Goal: Find specific page/section: Find specific page/section

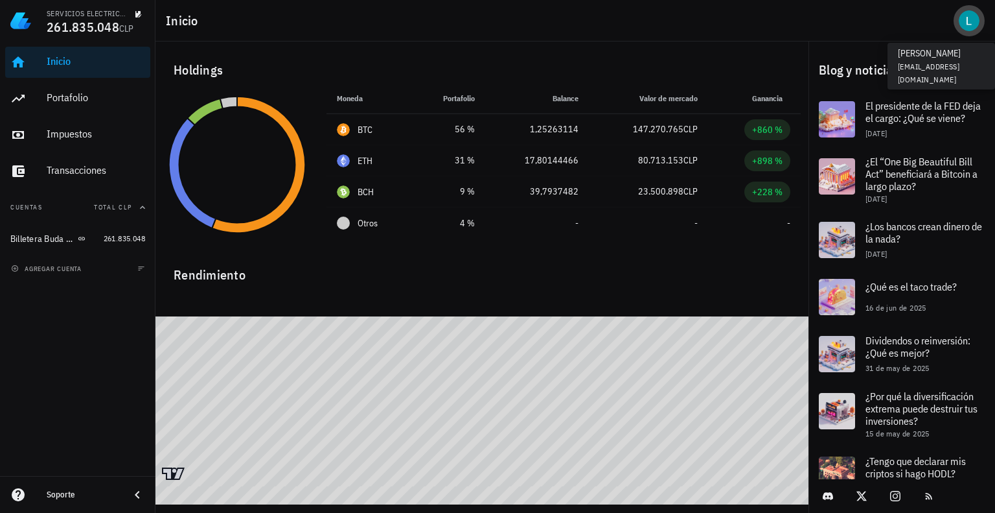
click at [964, 21] on div "avatar" at bounding box center [969, 20] width 21 height 21
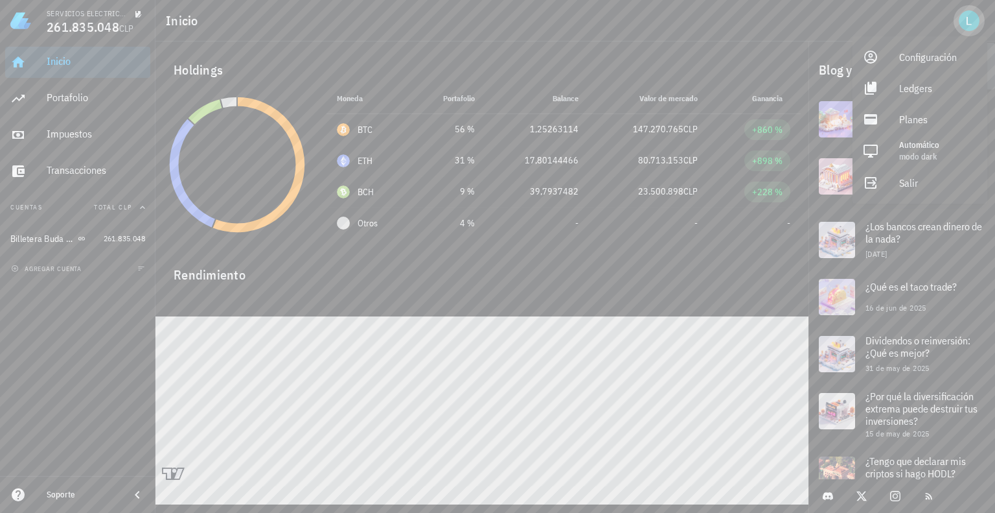
click at [967, 25] on div "avatar" at bounding box center [969, 20] width 21 height 21
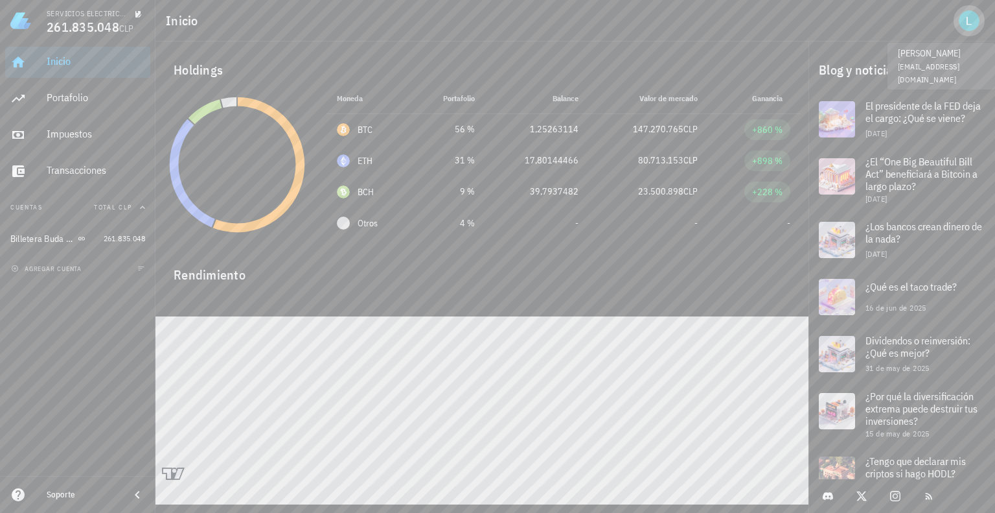
click at [967, 21] on div "avatar" at bounding box center [969, 20] width 21 height 21
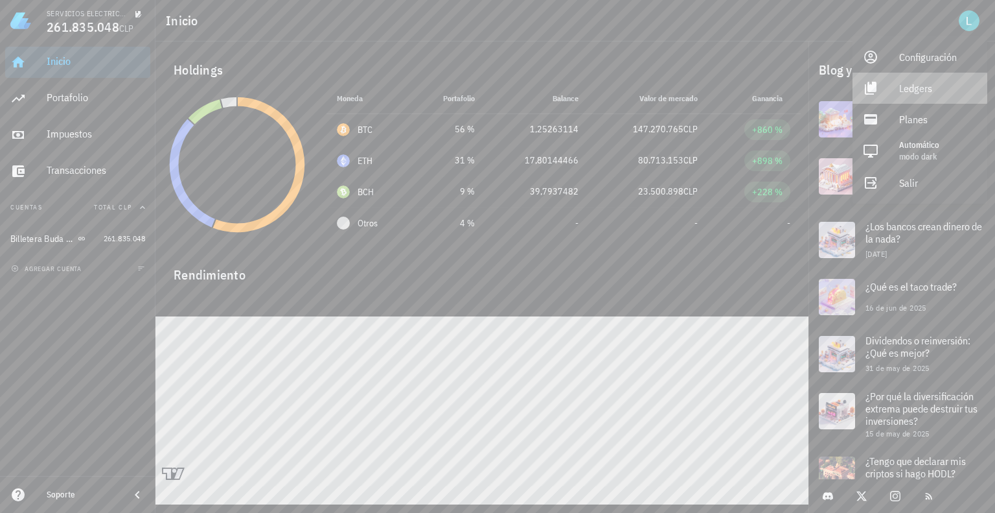
click at [912, 90] on div "Ledgers" at bounding box center [938, 88] width 78 height 26
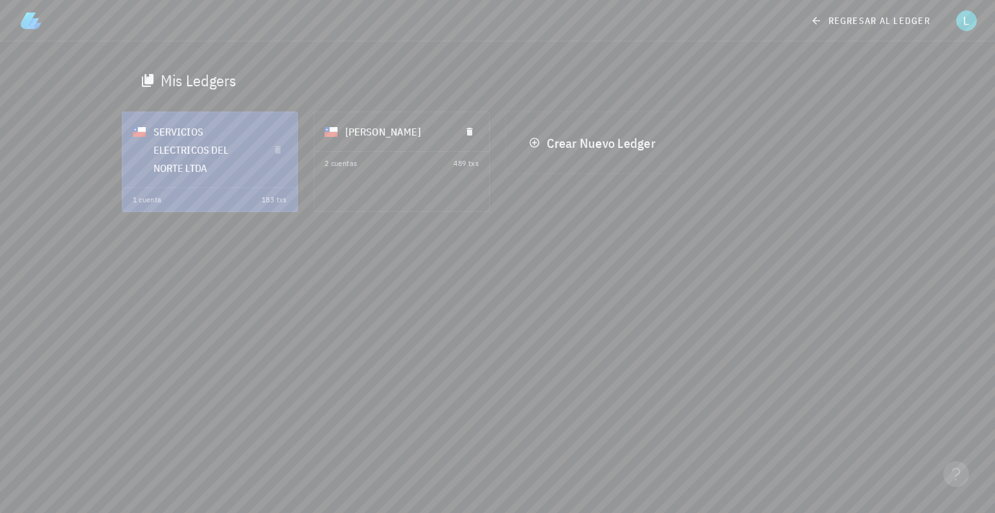
click at [414, 144] on div "LUIS PARDO VALDIVIA" at bounding box center [397, 132] width 105 height 34
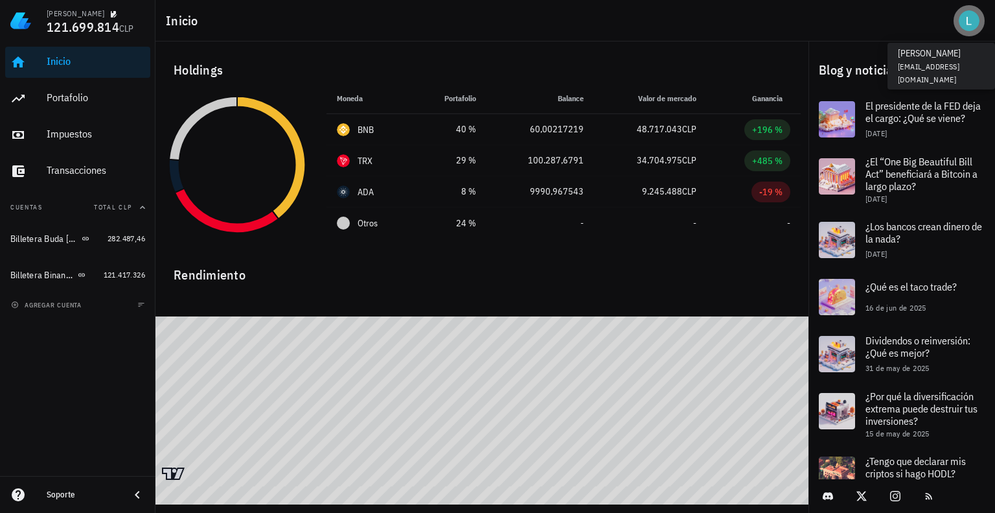
click at [975, 19] on div "avatar" at bounding box center [969, 20] width 21 height 21
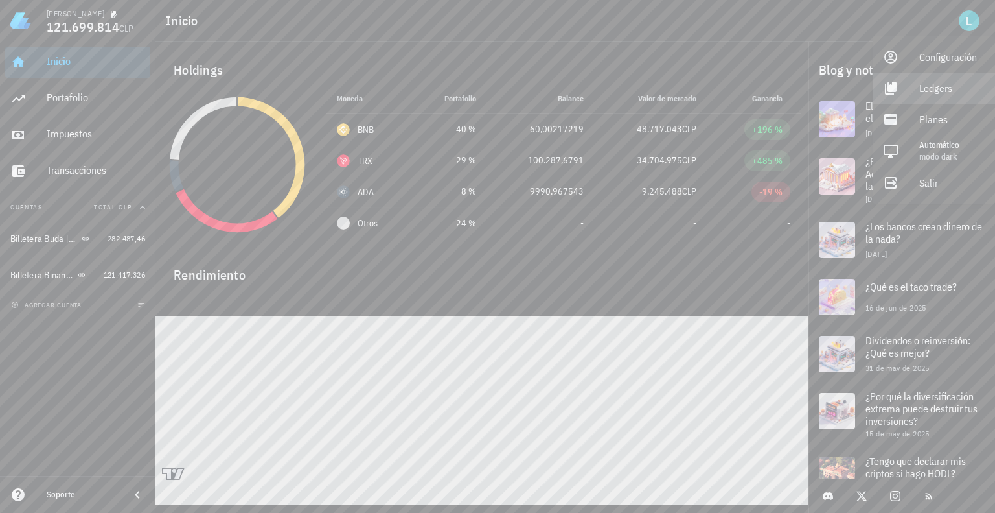
click at [929, 92] on div "Ledgers" at bounding box center [951, 88] width 65 height 26
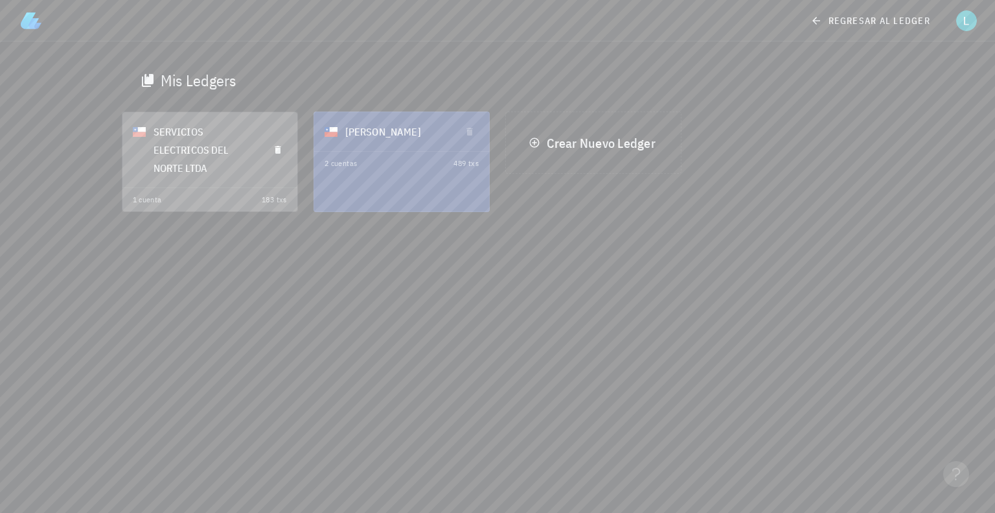
click at [233, 165] on div "SERVICIOS ELECTRICOS DEL NORTE LTDA" at bounding box center [206, 150] width 105 height 70
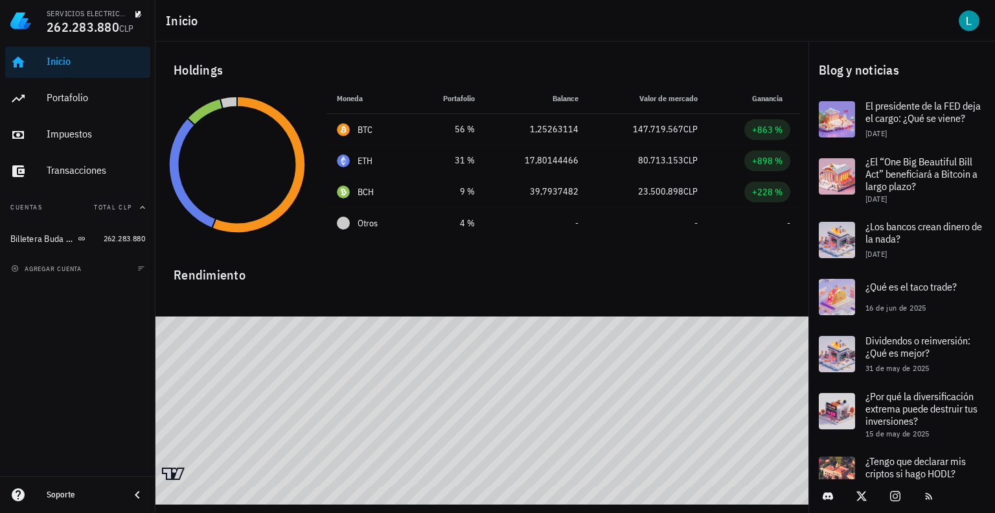
click at [421, 297] on div at bounding box center [482, 300] width 653 height 31
